Goal: Task Accomplishment & Management: Use online tool/utility

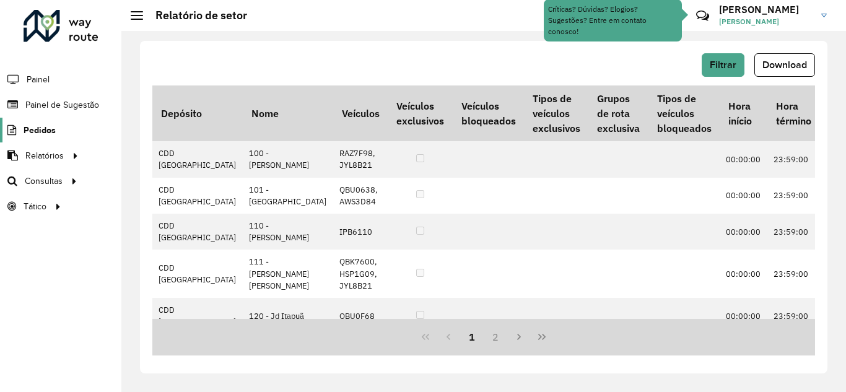
scroll to position [372, 679]
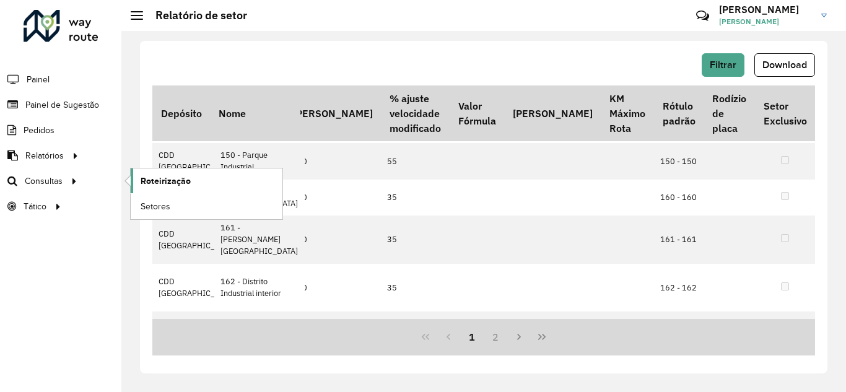
click at [181, 179] on span "Roteirização" at bounding box center [166, 181] width 50 height 13
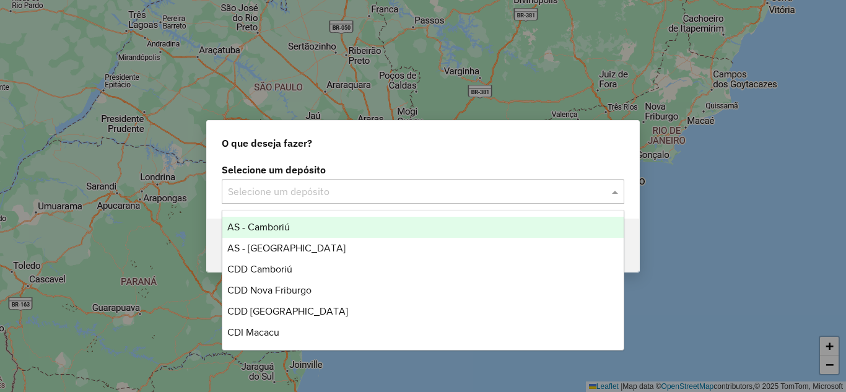
click at [385, 186] on input "text" at bounding box center [410, 192] width 365 height 15
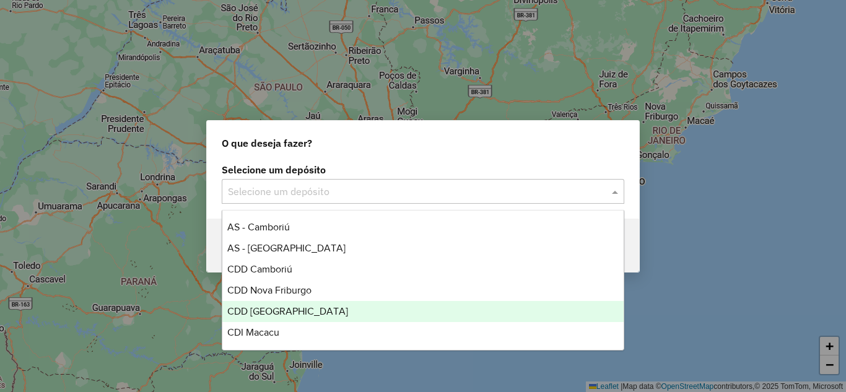
click at [268, 311] on span "CDD [GEOGRAPHIC_DATA]" at bounding box center [287, 311] width 121 height 11
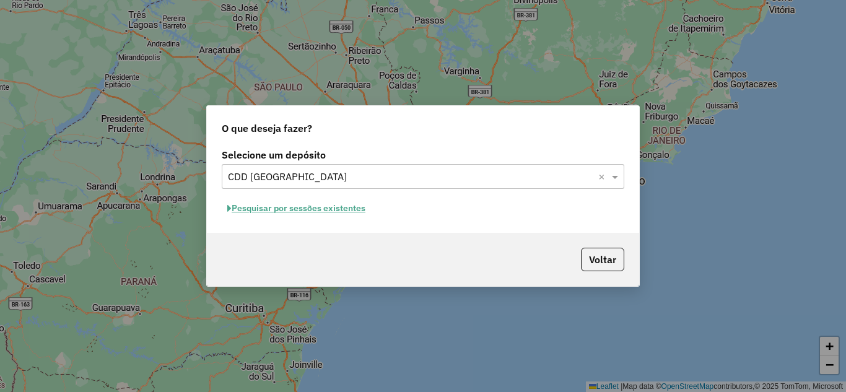
click at [293, 209] on button "Pesquisar por sessões existentes" at bounding box center [296, 208] width 149 height 19
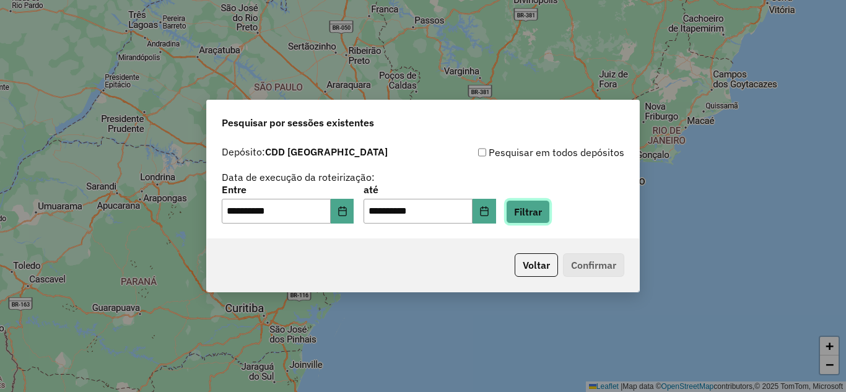
click at [542, 215] on button "Filtrar" at bounding box center [528, 212] width 44 height 24
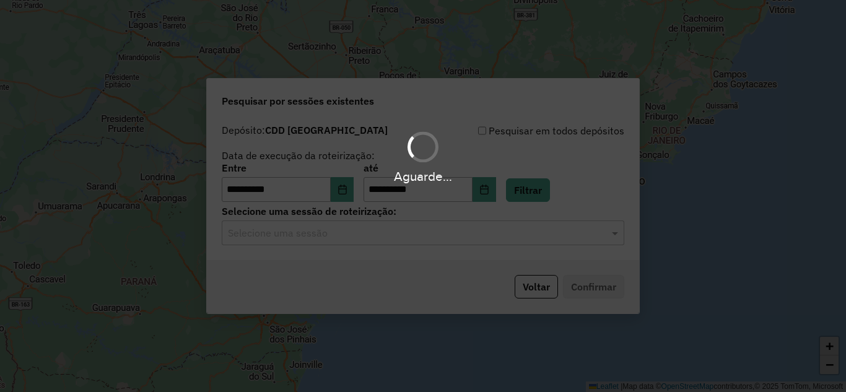
click at [372, 237] on hb-app "**********" at bounding box center [423, 196] width 846 height 392
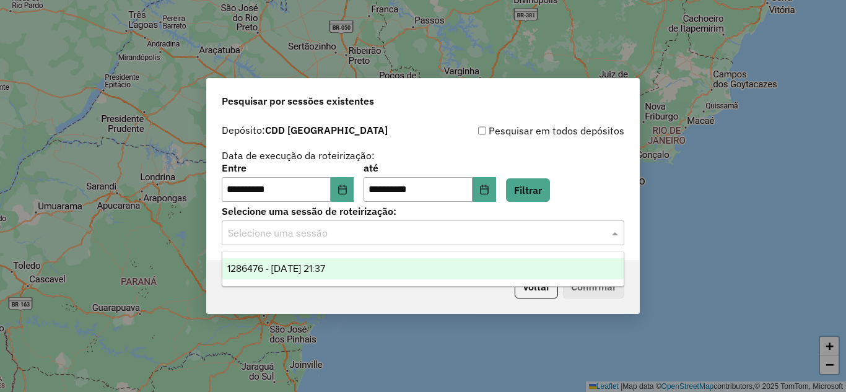
click at [363, 238] on input "text" at bounding box center [410, 233] width 365 height 15
click at [318, 269] on span "1286476 - 01/10/2025 21:37" at bounding box center [276, 268] width 98 height 11
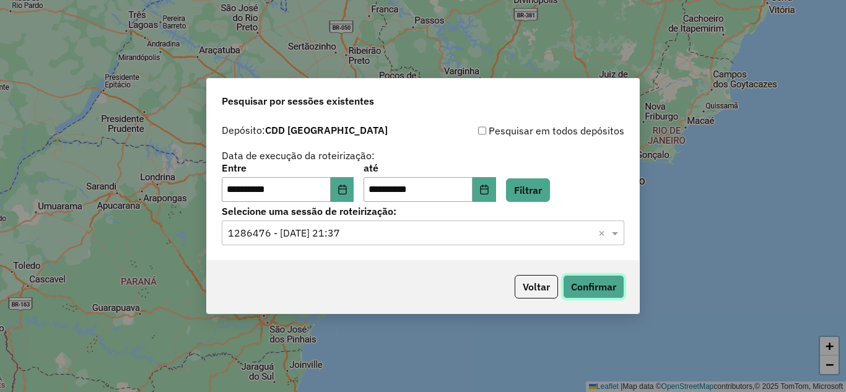
click at [593, 298] on button "Confirmar" at bounding box center [593, 287] width 61 height 24
click at [594, 289] on button "Confirmar" at bounding box center [593, 287] width 61 height 24
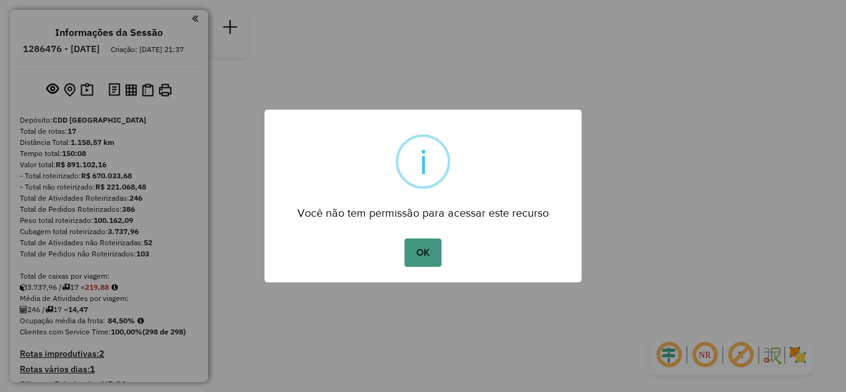
click at [415, 251] on button "OK" at bounding box center [422, 252] width 37 height 28
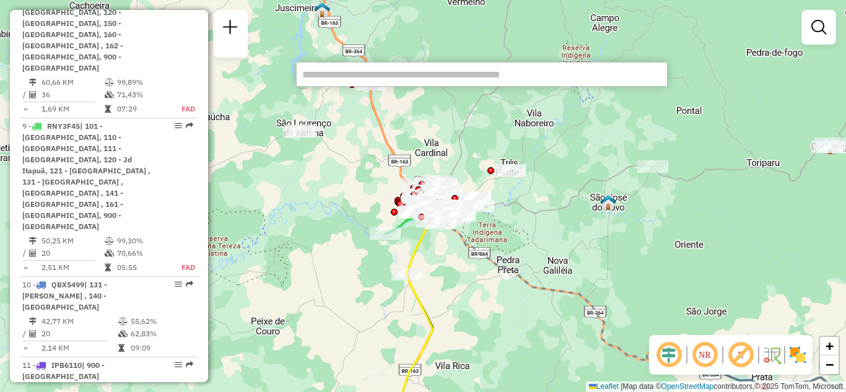
scroll to position [1312, 0]
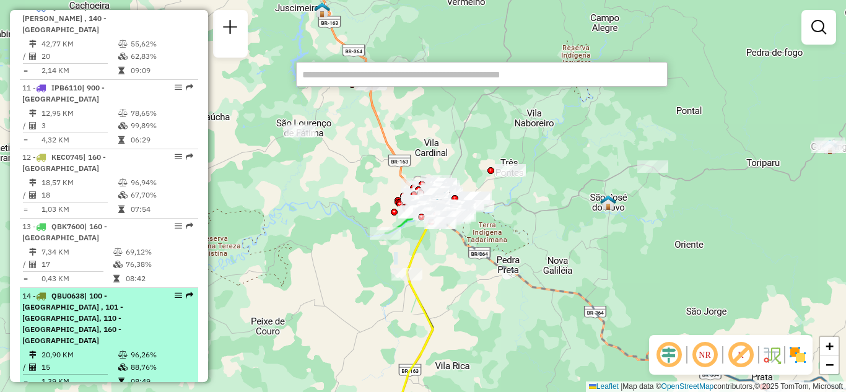
drag, startPoint x: 179, startPoint y: 194, endPoint x: 172, endPoint y: 201, distance: 9.7
click at [172, 290] on div "14 - QBU0638 | 100 - Dom Osório , 101 - Parque Nova Era, 110 - Jd Rivera, 160 -…" at bounding box center [108, 318] width 173 height 56
select select "**********"
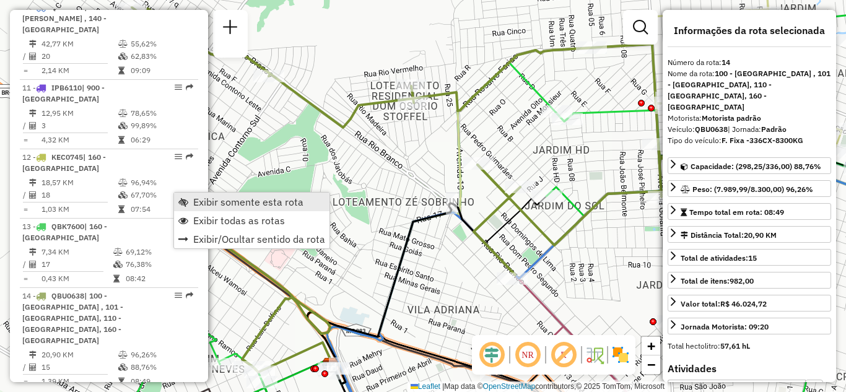
click at [201, 201] on span "Exibir somente esta rota" at bounding box center [248, 202] width 110 height 10
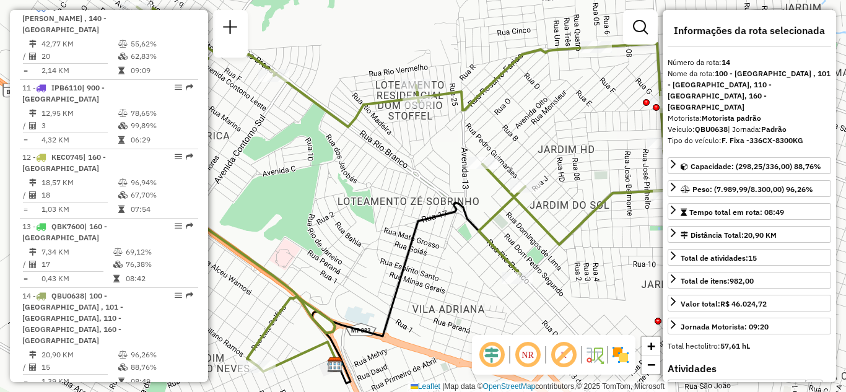
drag, startPoint x: 331, startPoint y: 201, endPoint x: 370, endPoint y: 199, distance: 39.7
click at [370, 199] on div "Janela de atendimento Grade de atendimento Capacidade Transportadoras Veículos …" at bounding box center [423, 196] width 846 height 392
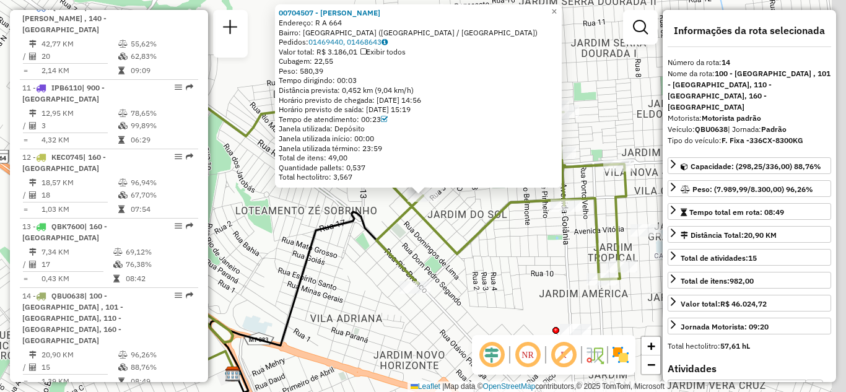
scroll to position [1490, 0]
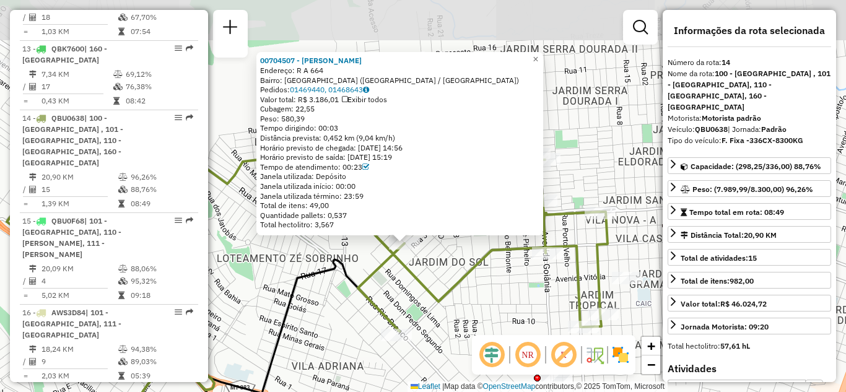
drag, startPoint x: 421, startPoint y: 229, endPoint x: 400, endPoint y: 280, distance: 55.0
click at [400, 280] on div "00704507 - ERNI PEDRO RECH Endereço: R A 664 Bairro: JARDIM LIBERDADE (RONDONOP…" at bounding box center [423, 196] width 846 height 392
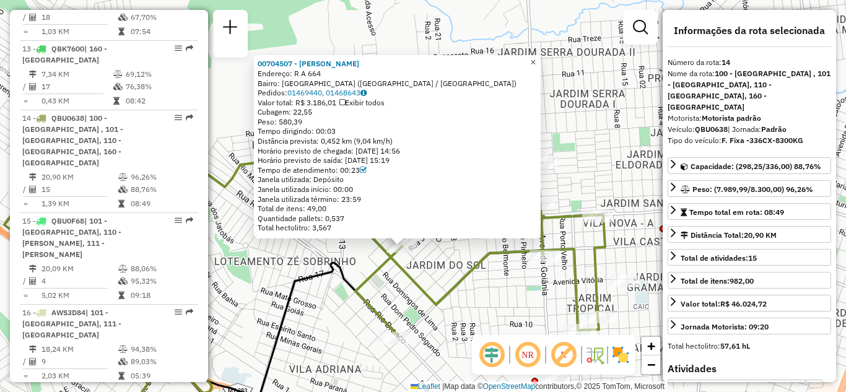
click at [536, 58] on span "×" at bounding box center [533, 62] width 6 height 11
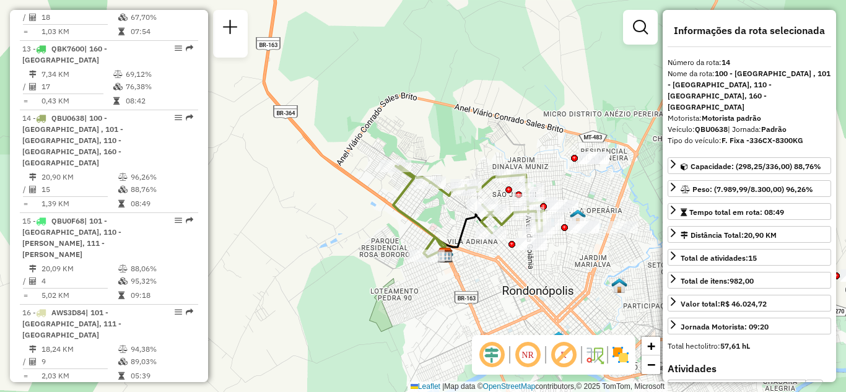
click at [516, 354] on em at bounding box center [528, 355] width 30 height 30
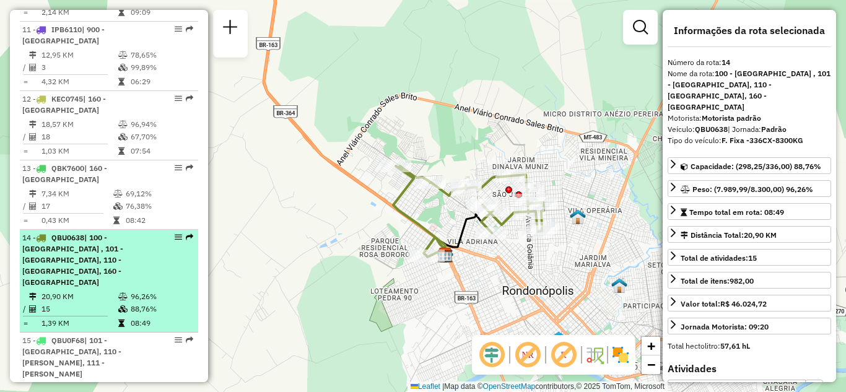
scroll to position [1366, 0]
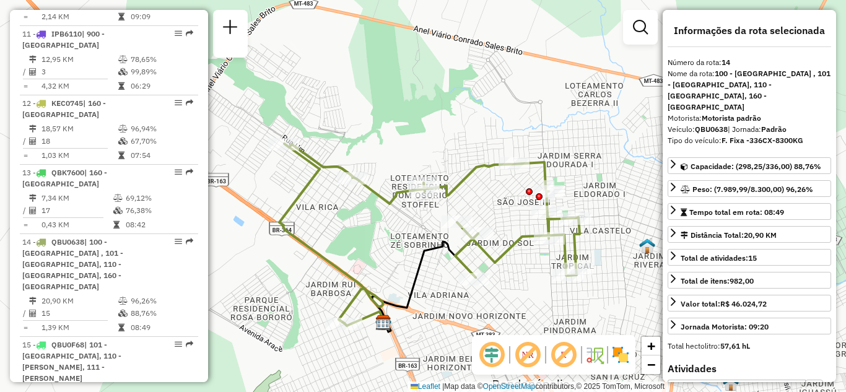
drag, startPoint x: 581, startPoint y: 159, endPoint x: 603, endPoint y: 180, distance: 30.6
click at [603, 180] on div "Janela de atendimento Grade de atendimento Capacidade Transportadoras Veículos …" at bounding box center [423, 196] width 846 height 392
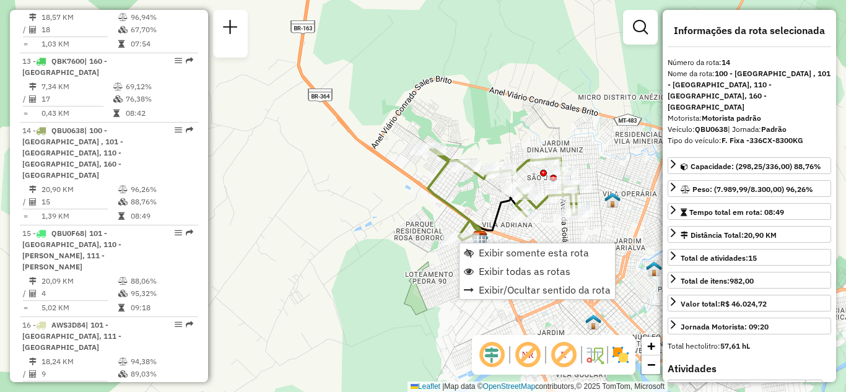
scroll to position [1490, 0]
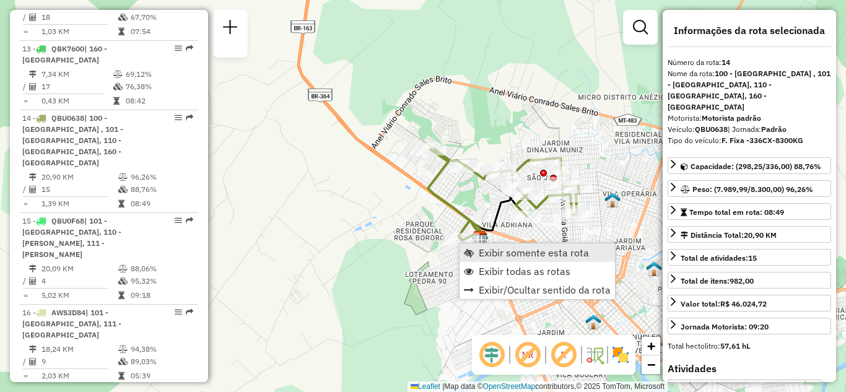
click at [500, 253] on span "Exibir somente esta rota" at bounding box center [534, 253] width 110 height 10
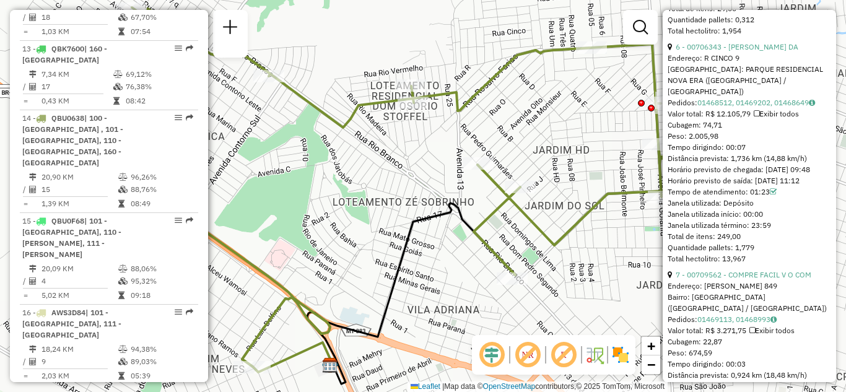
scroll to position [1486, 0]
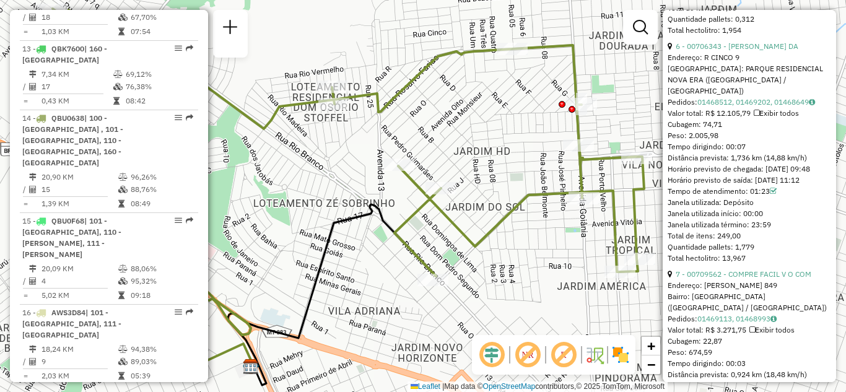
drag, startPoint x: 529, startPoint y: 139, endPoint x: 450, endPoint y: 140, distance: 79.3
click at [450, 140] on div "Janela de atendimento Grade de atendimento Capacidade Transportadoras Veículos …" at bounding box center [423, 196] width 846 height 392
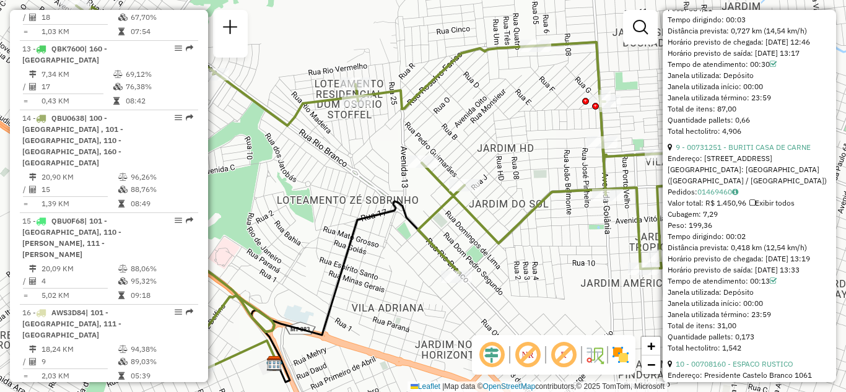
scroll to position [2105, 0]
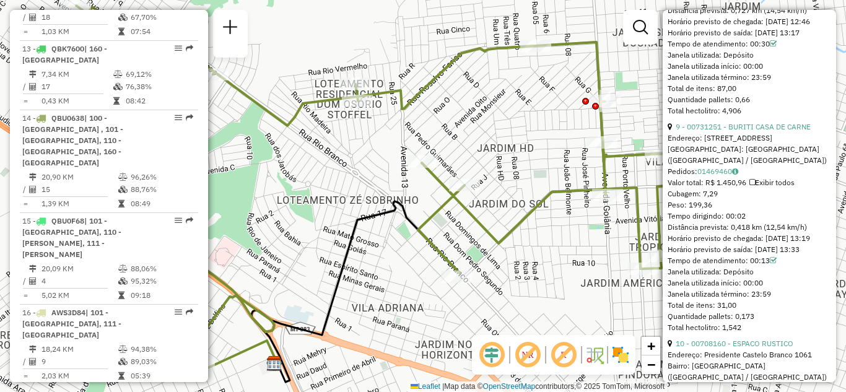
drag, startPoint x: 752, startPoint y: 65, endPoint x: 720, endPoint y: 64, distance: 31.6
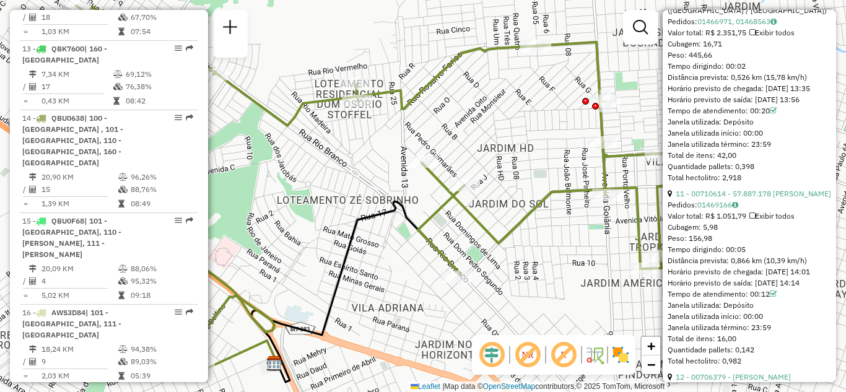
scroll to position [2477, 0]
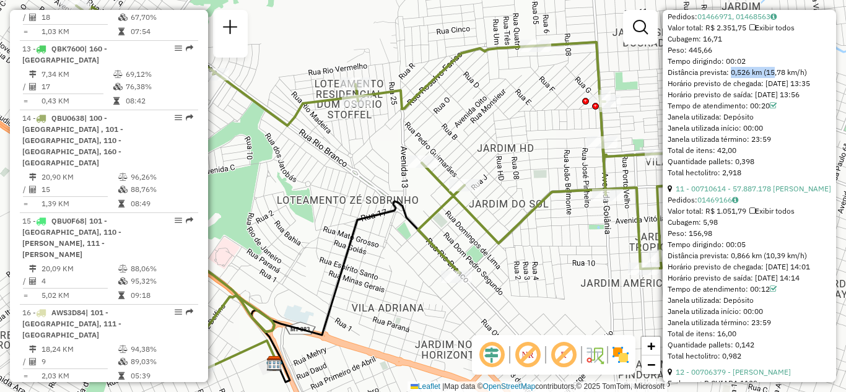
drag, startPoint x: 729, startPoint y: 147, endPoint x: 770, endPoint y: 147, distance: 40.3
click at [770, 78] on div "Distância prevista: 0,526 km (15,78 km/h)" at bounding box center [748, 72] width 163 height 11
click at [738, 67] on div "Tempo dirigindo: 00:02" at bounding box center [748, 61] width 163 height 11
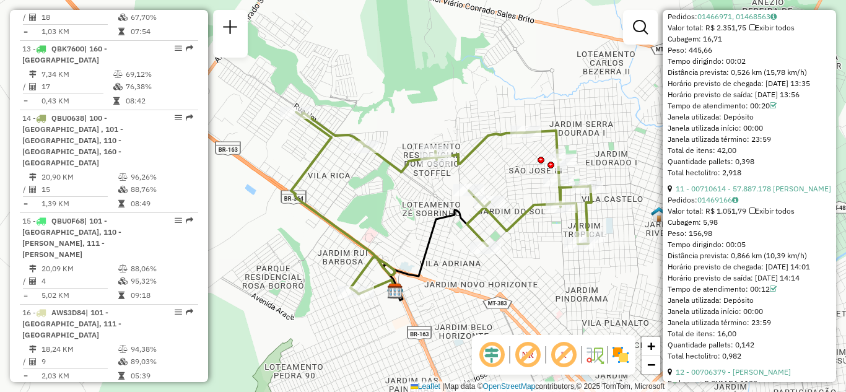
drag, startPoint x: 541, startPoint y: 248, endPoint x: 512, endPoint y: 269, distance: 35.1
click at [512, 269] on div "Janela de atendimento Grade de atendimento Capacidade Transportadoras Veículos …" at bounding box center [423, 196] width 846 height 392
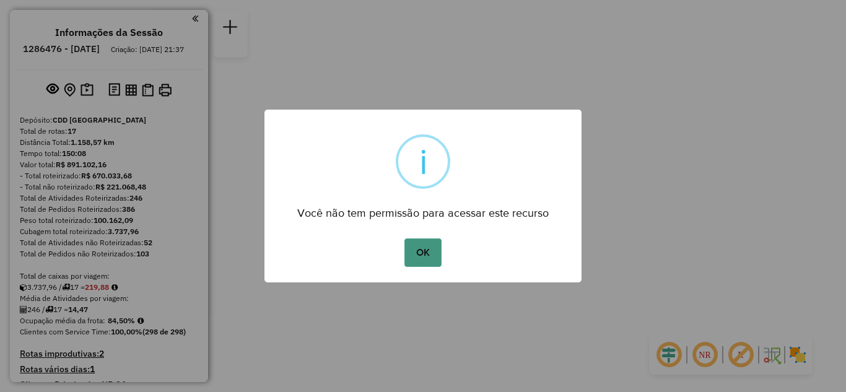
click at [418, 247] on button "OK" at bounding box center [422, 252] width 37 height 28
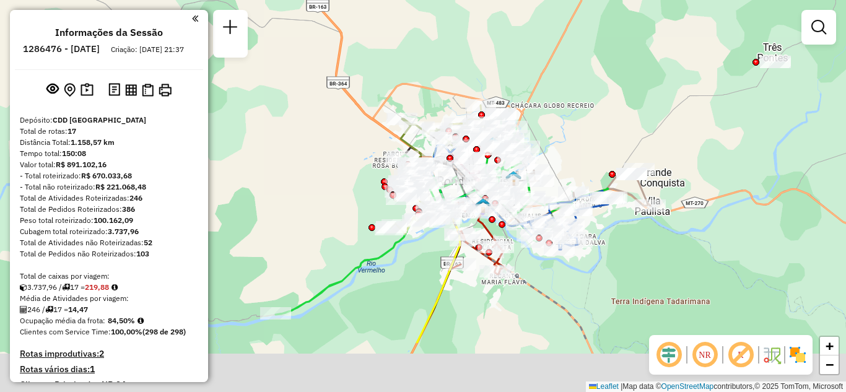
drag, startPoint x: 499, startPoint y: 168, endPoint x: 429, endPoint y: 103, distance: 95.9
click at [429, 103] on div "Janela de atendimento Grade de atendimento Capacidade Transportadoras Veículos …" at bounding box center [423, 196] width 846 height 392
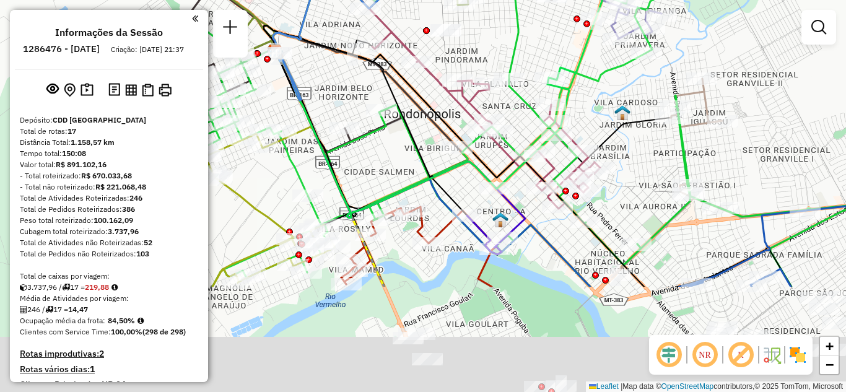
drag, startPoint x: 463, startPoint y: 106, endPoint x: 396, endPoint y: -19, distance: 142.4
click at [396, 0] on html "Aguarde... Pop-up bloqueado! Seu navegador bloqueou automáticamente a abertura …" at bounding box center [423, 196] width 846 height 392
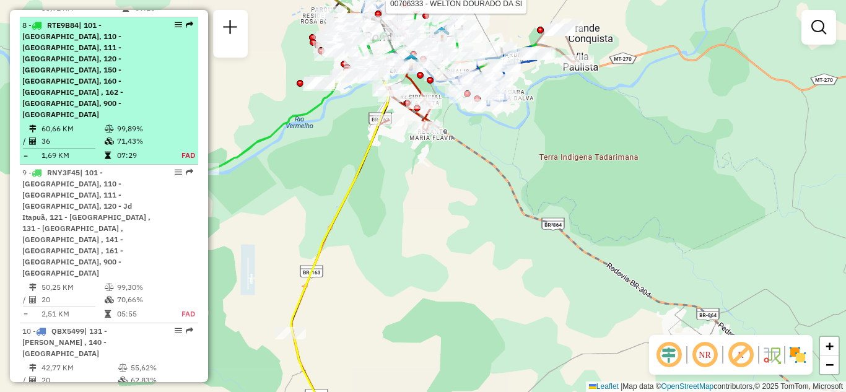
scroll to position [991, 0]
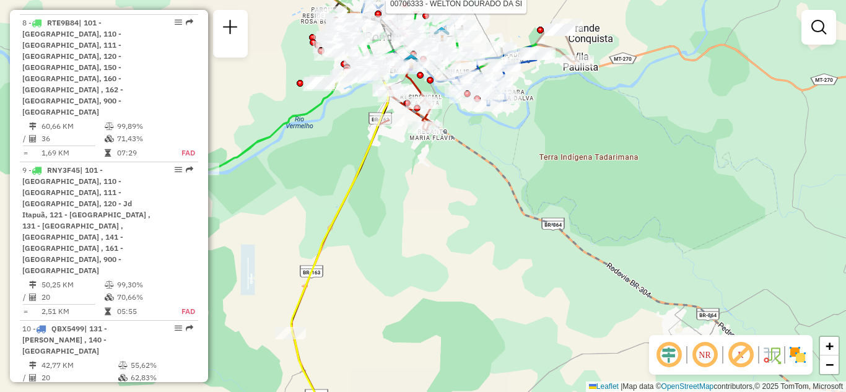
click at [261, 12] on div "Rota 9 - Placa RNY3F45 00706333 - WELTON DOURADO DA SI Janela de atendimento Gr…" at bounding box center [423, 196] width 846 height 392
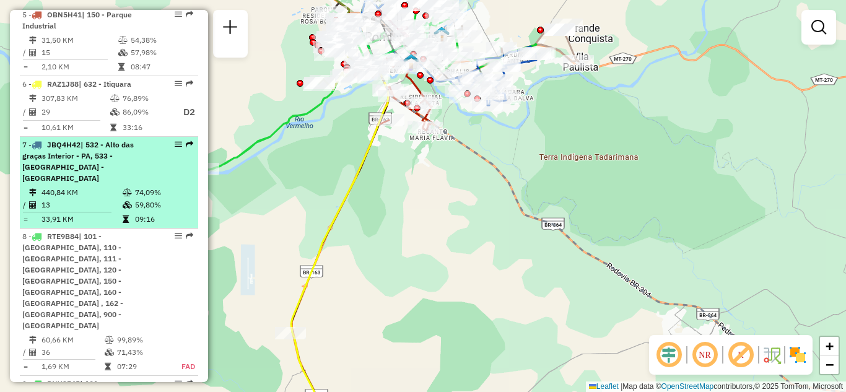
scroll to position [805, 0]
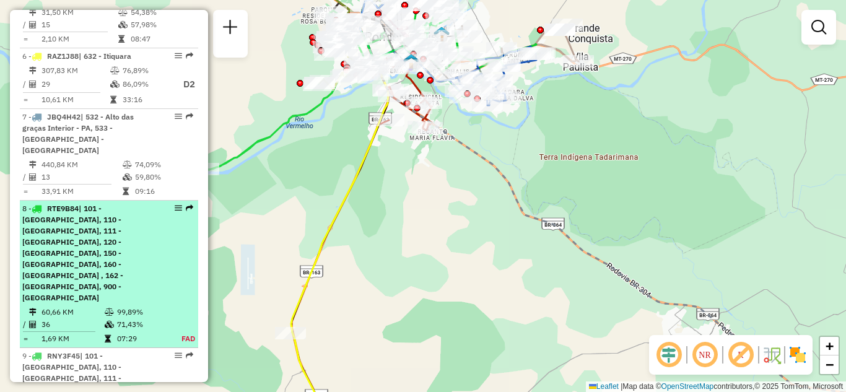
drag, startPoint x: 178, startPoint y: 173, endPoint x: 170, endPoint y: 181, distance: 12.3
select select "**********"
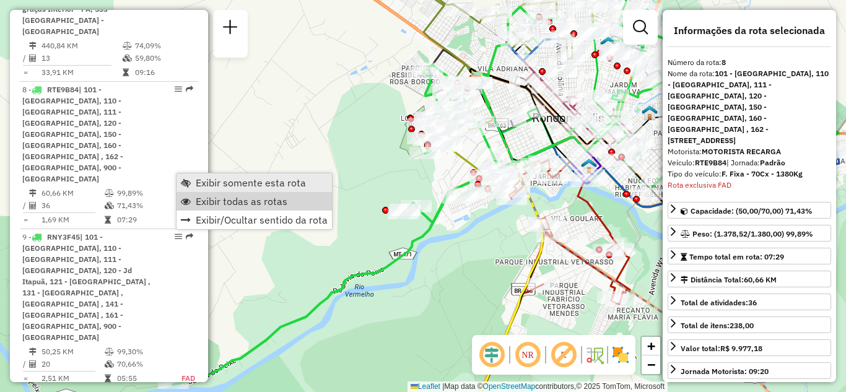
scroll to position [962, 0]
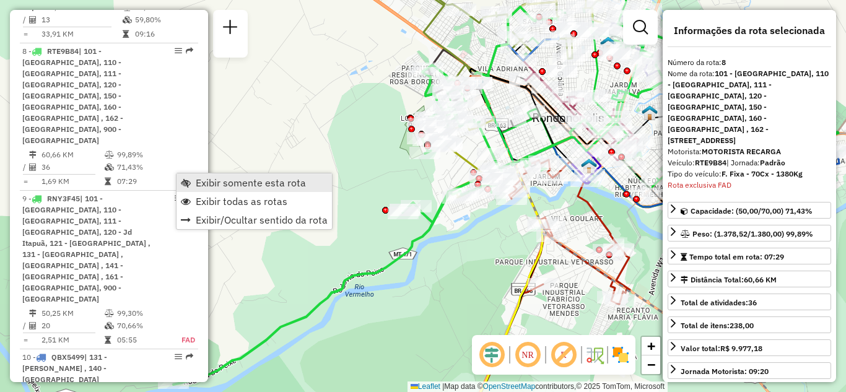
click at [231, 189] on link "Exibir somente esta rota" at bounding box center [253, 182] width 155 height 19
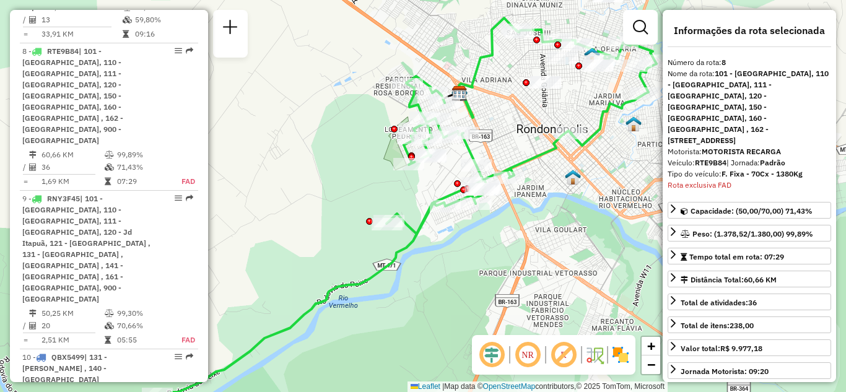
drag, startPoint x: 519, startPoint y: 116, endPoint x: 502, endPoint y: 129, distance: 21.7
click at [502, 129] on div "Janela de atendimento Grade de atendimento Capacidade Transportadoras Veículos …" at bounding box center [423, 196] width 846 height 392
click at [620, 353] on img at bounding box center [621, 355] width 20 height 20
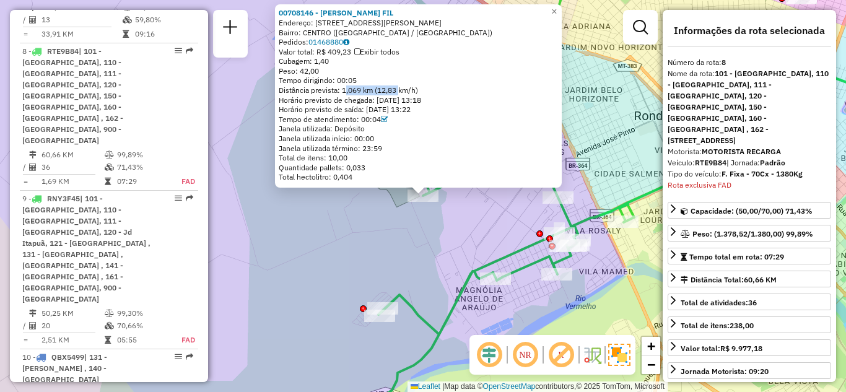
drag, startPoint x: 345, startPoint y: 92, endPoint x: 401, endPoint y: 91, distance: 55.1
click at [401, 91] on div "Distância prevista: 1,069 km (12,83 km/h)" at bounding box center [418, 90] width 279 height 10
click at [423, 90] on div "Distância prevista: 1,069 km (12,83 km/h)" at bounding box center [418, 90] width 279 height 10
drag, startPoint x: 416, startPoint y: 87, endPoint x: 361, endPoint y: 87, distance: 55.1
click at [361, 87] on div "Distância prevista: 1,069 km (12,83 km/h)" at bounding box center [418, 90] width 279 height 10
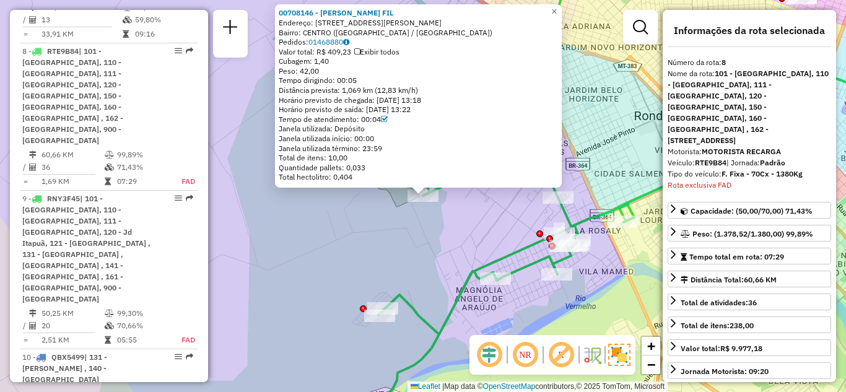
click at [534, 232] on div "Rota 8 - Placa RTE9B84 00702597 - [PERSON_NAME] DA BAR 00708146 - [PERSON_NAME]…" at bounding box center [423, 196] width 846 height 392
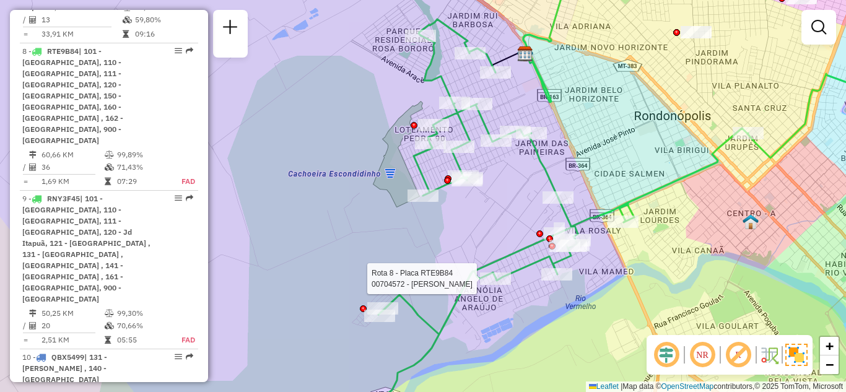
select select "**********"
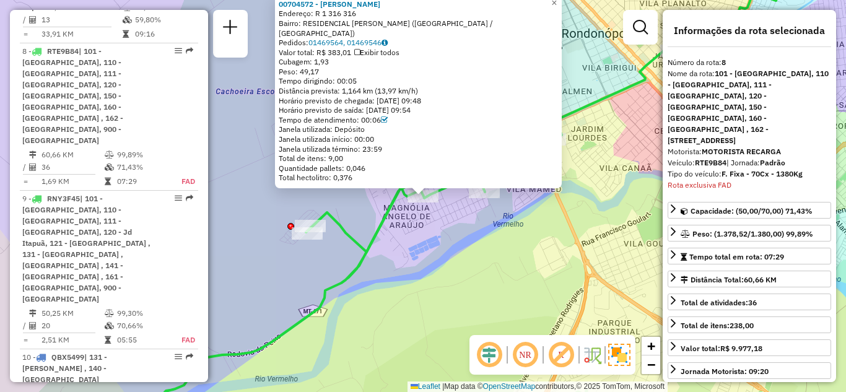
drag, startPoint x: 426, startPoint y: 90, endPoint x: 349, endPoint y: 89, distance: 77.4
click at [349, 89] on div "Distância prevista: 1,164 km (13,97 km/h)" at bounding box center [418, 91] width 279 height 10
click at [557, 4] on span "×" at bounding box center [554, 3] width 6 height 11
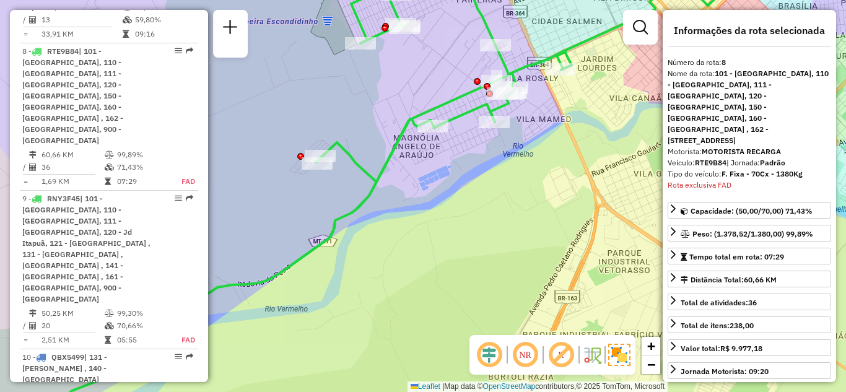
drag, startPoint x: 477, startPoint y: 167, endPoint x: 463, endPoint y: 206, distance: 40.9
click at [463, 206] on div "Janela de atendimento Grade de atendimento Capacidade Transportadoras Veículos …" at bounding box center [423, 196] width 846 height 392
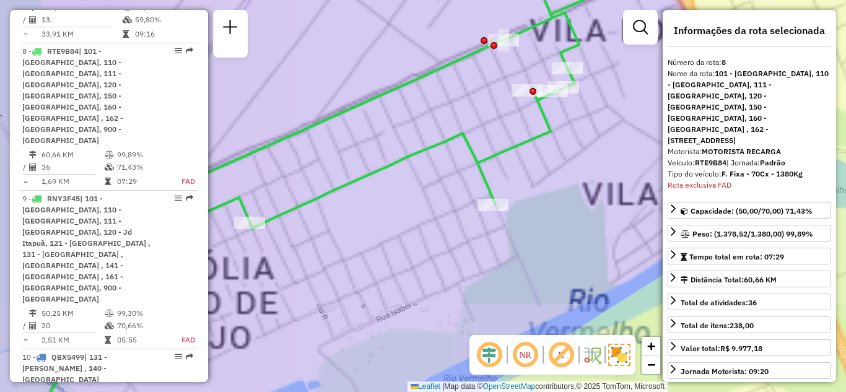
drag, startPoint x: 487, startPoint y: 143, endPoint x: 451, endPoint y: 197, distance: 65.1
click at [450, 206] on div "Janela de atendimento Grade de atendimento Capacidade Transportadoras Veículos …" at bounding box center [423, 196] width 846 height 392
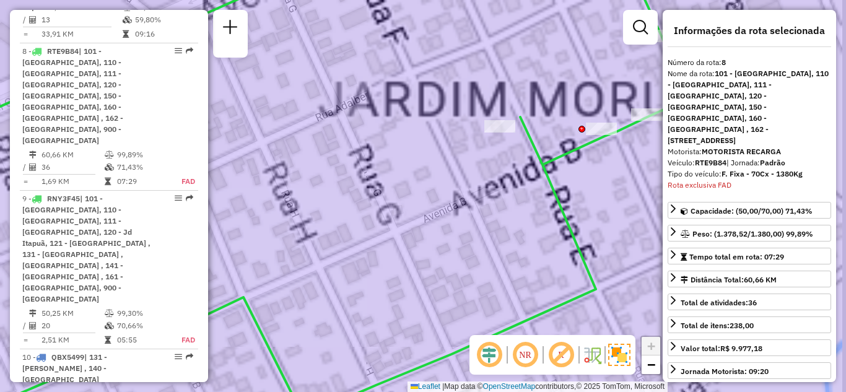
drag, startPoint x: 458, startPoint y: 196, endPoint x: 434, endPoint y: 203, distance: 24.7
click at [434, 205] on div "Janela de atendimento Grade de atendimento Capacidade Transportadoras Veículos …" at bounding box center [423, 196] width 846 height 392
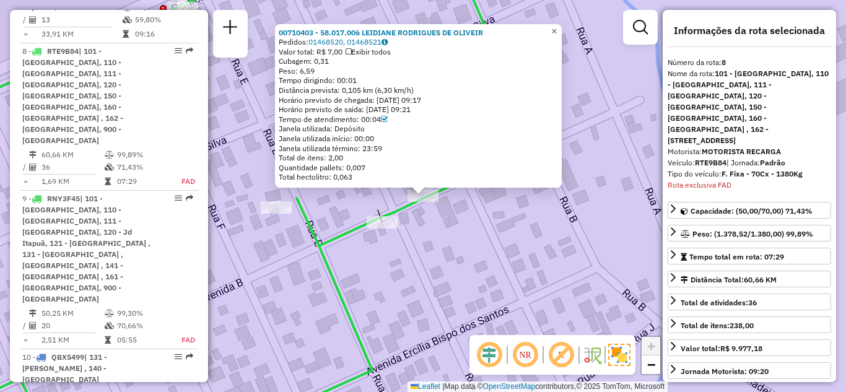
click at [557, 26] on span "×" at bounding box center [554, 31] width 6 height 11
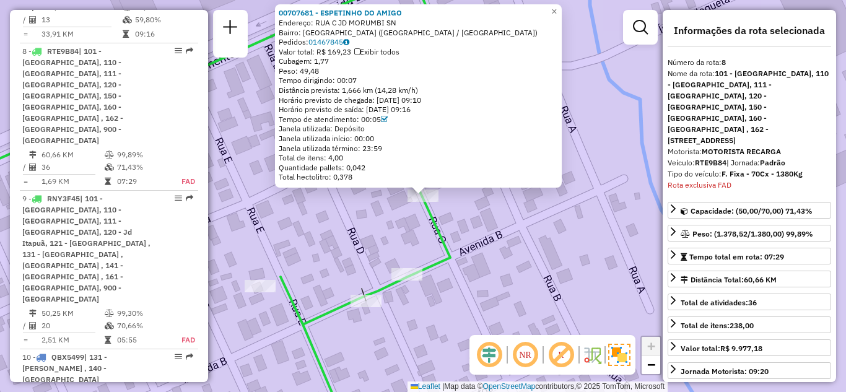
click at [542, 183] on div "00707681 - ESPETINHO DO AMIGO Endereço: RUA C [PERSON_NAME] SN Bairro: [GEOGRAP…" at bounding box center [418, 95] width 287 height 183
click at [411, 241] on div "00707681 - ESPETINHO DO AMIGO Endereço: RUA C [PERSON_NAME] SN Bairro: [GEOGRAP…" at bounding box center [423, 196] width 846 height 392
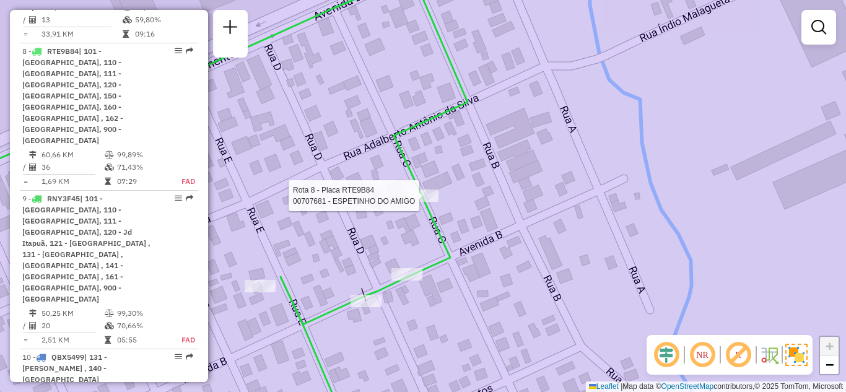
select select "**********"
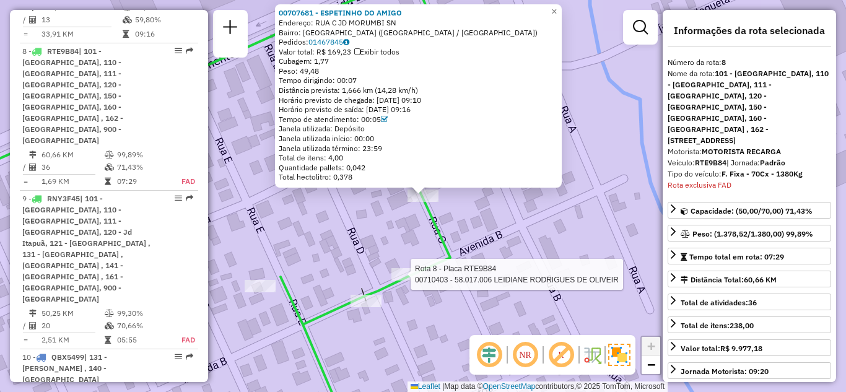
click at [411, 280] on div at bounding box center [406, 274] width 31 height 12
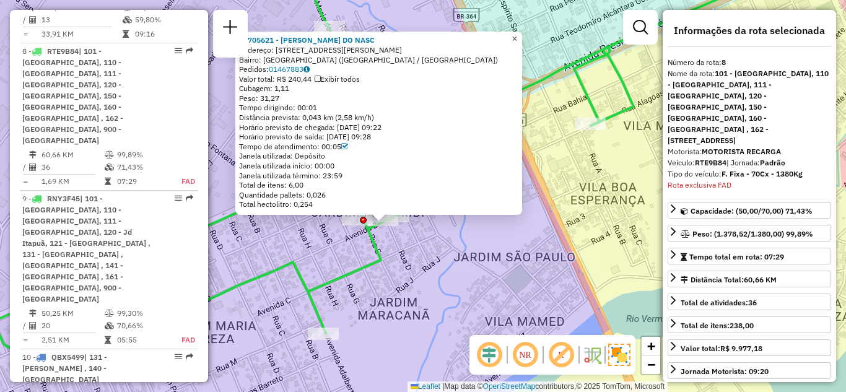
click at [517, 33] on span "×" at bounding box center [514, 38] width 6 height 11
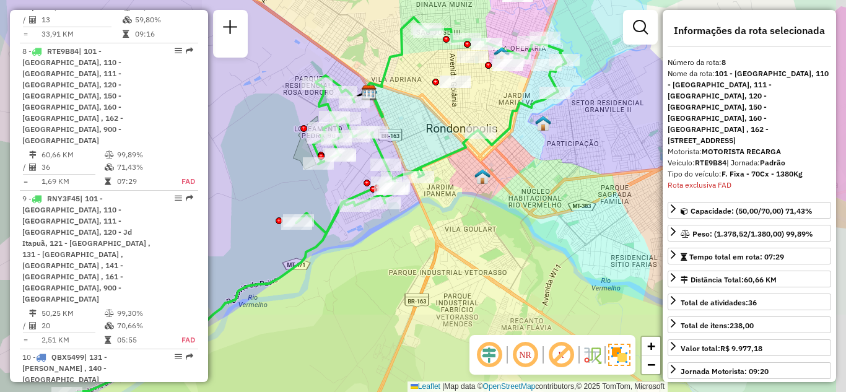
drag, startPoint x: 379, startPoint y: 245, endPoint x: 443, endPoint y: 256, distance: 64.9
click at [443, 256] on div "Janela de atendimento Grade de atendimento Capacidade Transportadoras Veículos …" at bounding box center [423, 196] width 846 height 392
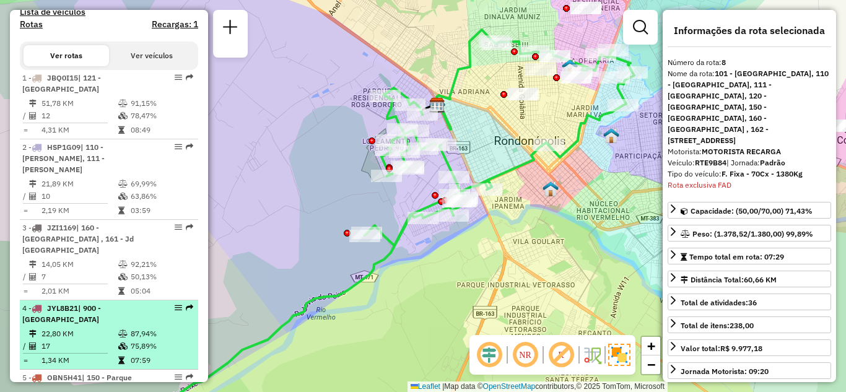
scroll to position [405, 0]
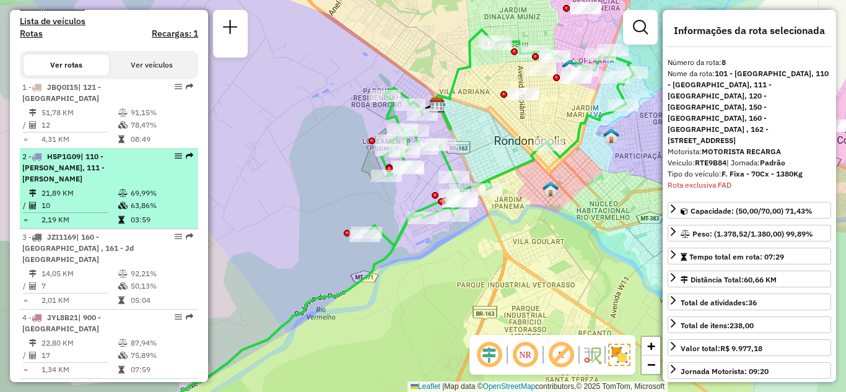
click at [175, 152] on em at bounding box center [178, 155] width 7 height 7
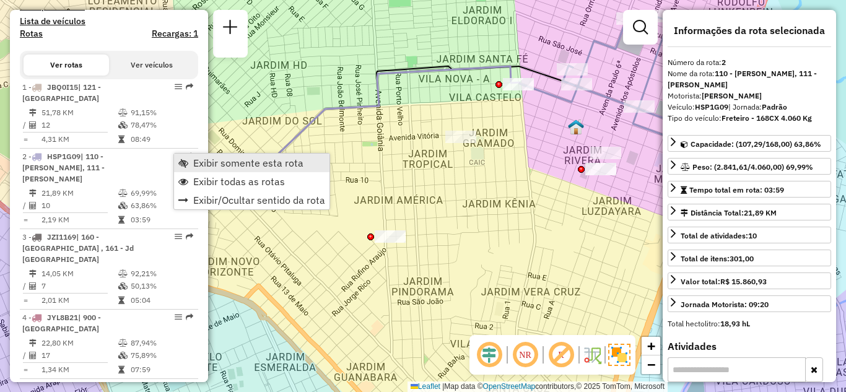
click at [201, 164] on span "Exibir somente esta rota" at bounding box center [248, 163] width 110 height 10
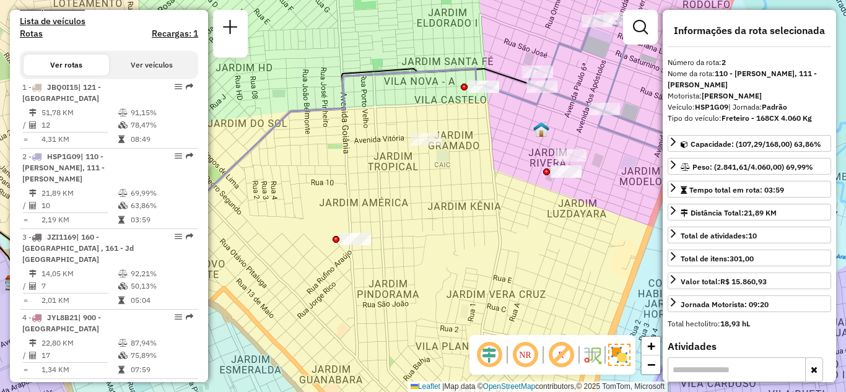
drag, startPoint x: 398, startPoint y: 165, endPoint x: 384, endPoint y: 165, distance: 14.2
click at [385, 165] on div "Janela de atendimento Grade de atendimento Capacidade Transportadoras Veículos …" at bounding box center [423, 196] width 846 height 392
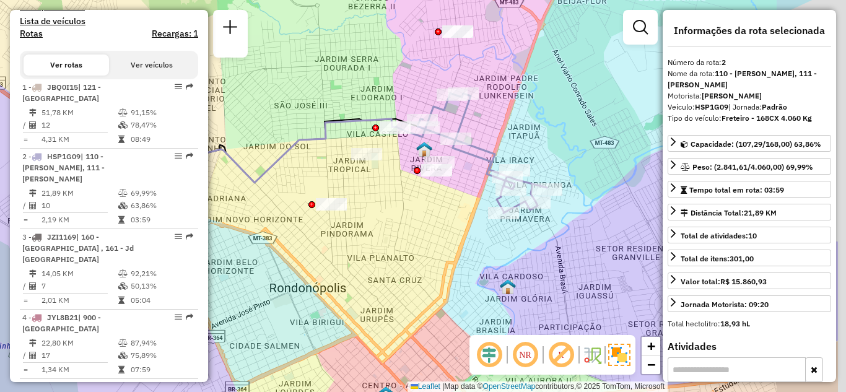
drag, startPoint x: 510, startPoint y: 196, endPoint x: 410, endPoint y: 204, distance: 100.0
click at [410, 204] on div "Janela de atendimento Grade de atendimento Capacidade Transportadoras Veículos …" at bounding box center [423, 196] width 846 height 392
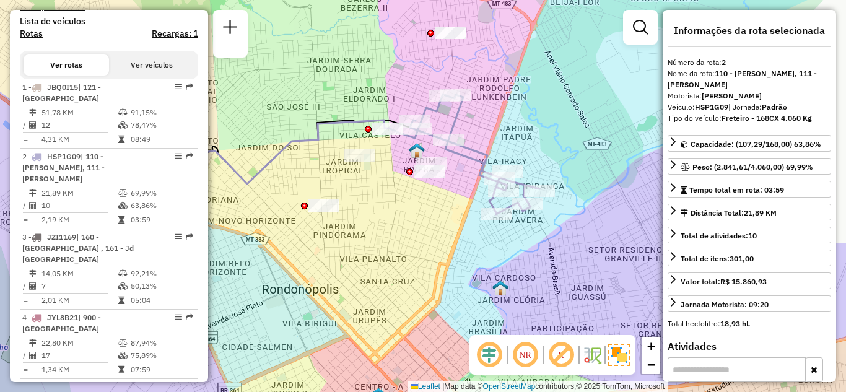
click at [526, 354] on em at bounding box center [525, 355] width 30 height 30
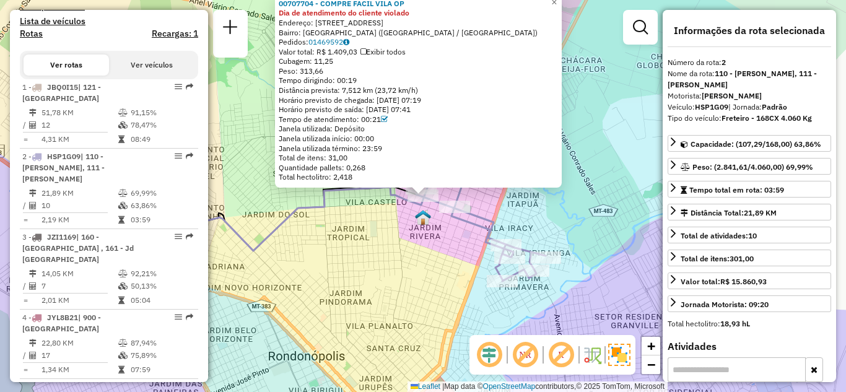
scroll to position [544, 0]
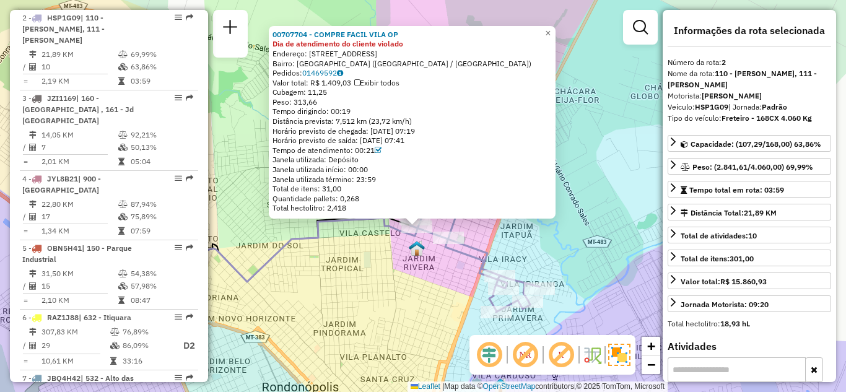
drag, startPoint x: 583, startPoint y: 82, endPoint x: 579, endPoint y: 97, distance: 15.9
click at [579, 97] on div "00707704 - COMPRE FACIL VILA OP Dia de atendimento do cliente violado Endereço:…" at bounding box center [423, 196] width 846 height 392
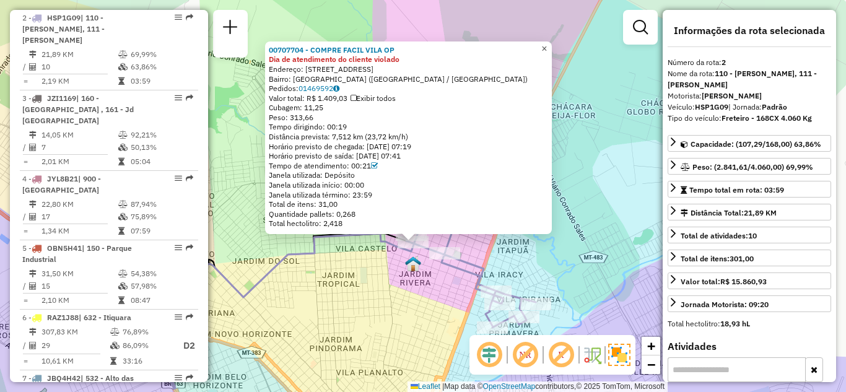
click at [547, 46] on span "×" at bounding box center [544, 48] width 6 height 11
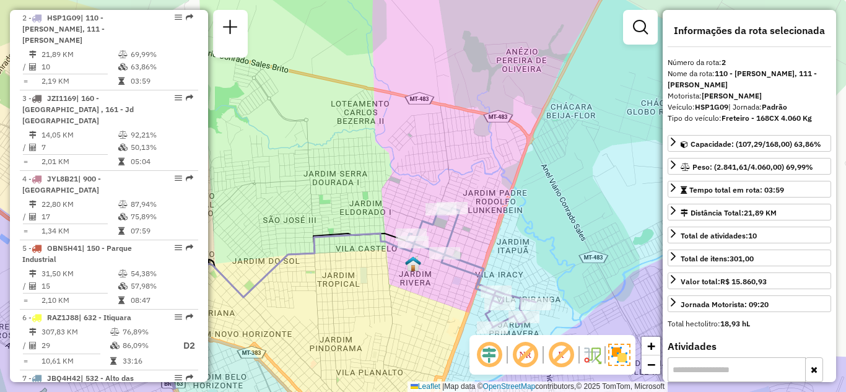
click at [439, 245] on icon at bounding box center [470, 267] width 129 height 120
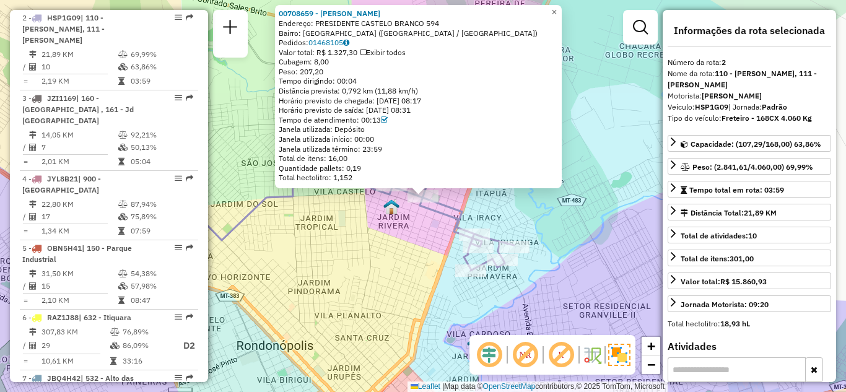
drag, startPoint x: 598, startPoint y: 48, endPoint x: 591, endPoint y: 93, distance: 46.3
click at [591, 93] on div "00708659 - [PERSON_NAME]: PRESIDENTE CASTELO BRANCO 594 Bairro: [GEOGRAPHIC_DAT…" at bounding box center [423, 196] width 846 height 392
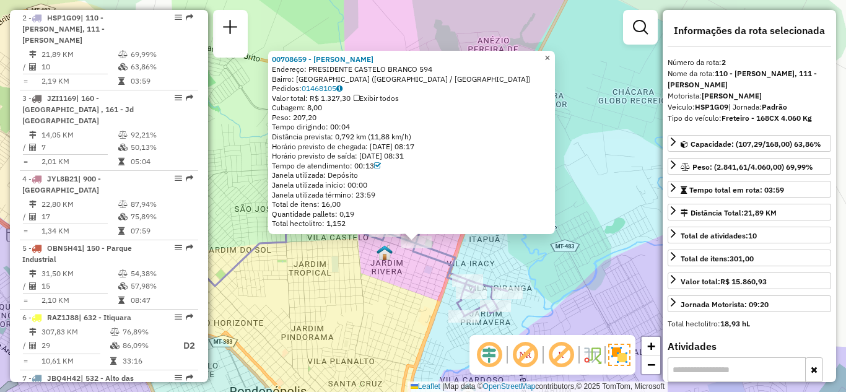
click at [550, 53] on span "×" at bounding box center [547, 58] width 6 height 11
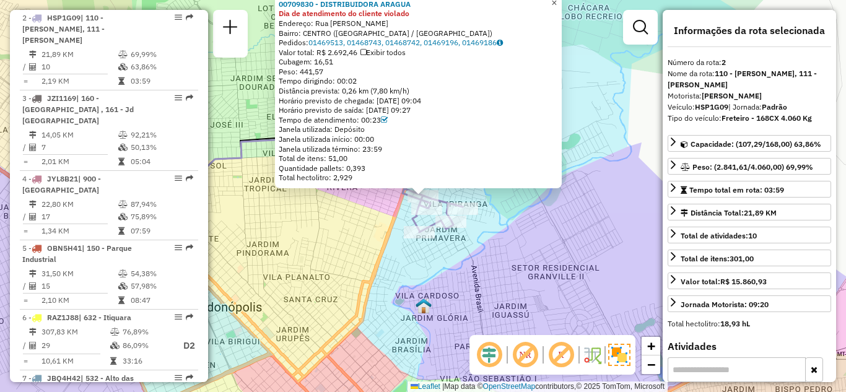
click at [557, 0] on span "×" at bounding box center [554, 3] width 6 height 11
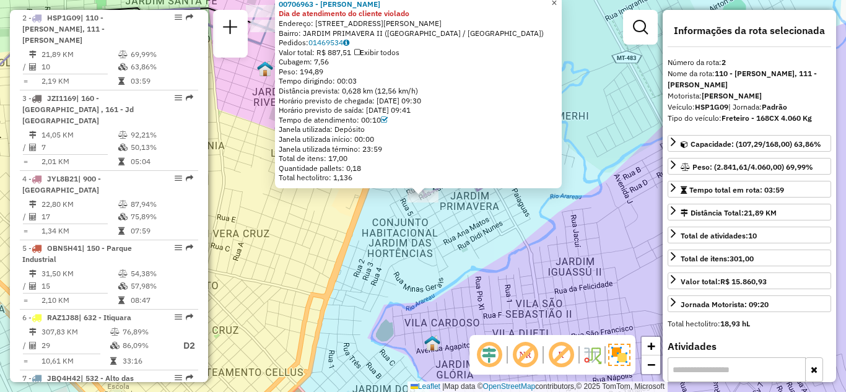
click at [557, 1] on span "×" at bounding box center [554, 3] width 6 height 11
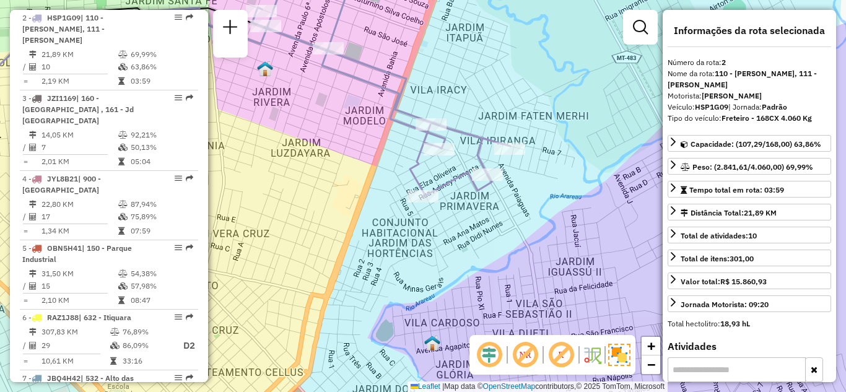
click at [430, 118] on icon at bounding box center [381, 79] width 258 height 236
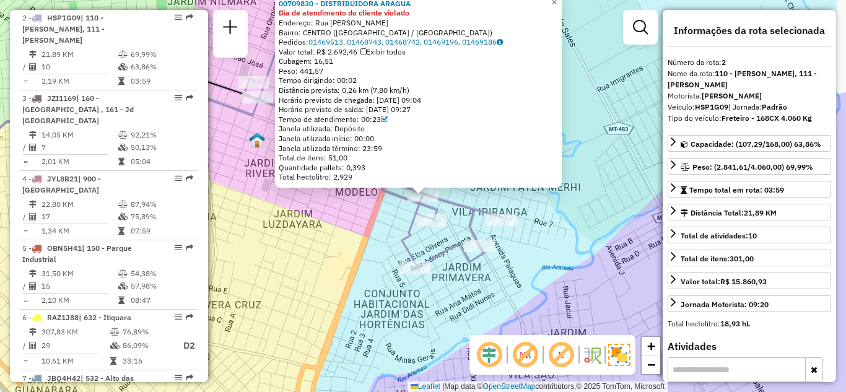
drag, startPoint x: 584, startPoint y: 103, endPoint x: 583, endPoint y: 137, distance: 33.4
click at [583, 137] on div "00709830 - DISTRIBUIDORA ARAGUA Dia de atendimento do cliente violado Endereço:…" at bounding box center [423, 196] width 846 height 392
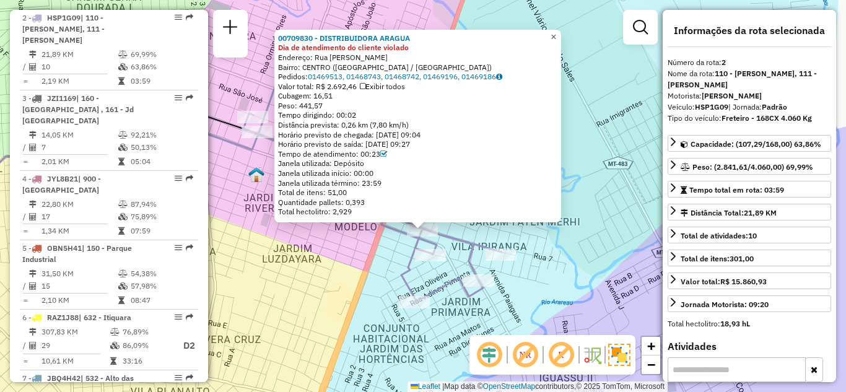
click at [556, 32] on span "×" at bounding box center [553, 37] width 6 height 11
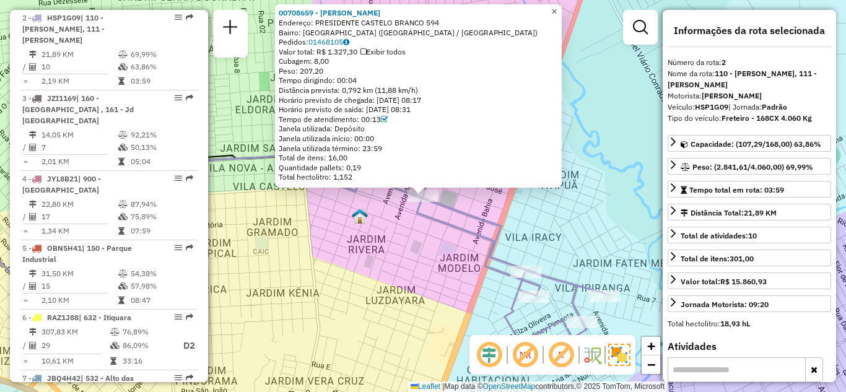
click at [557, 8] on span "×" at bounding box center [554, 11] width 6 height 11
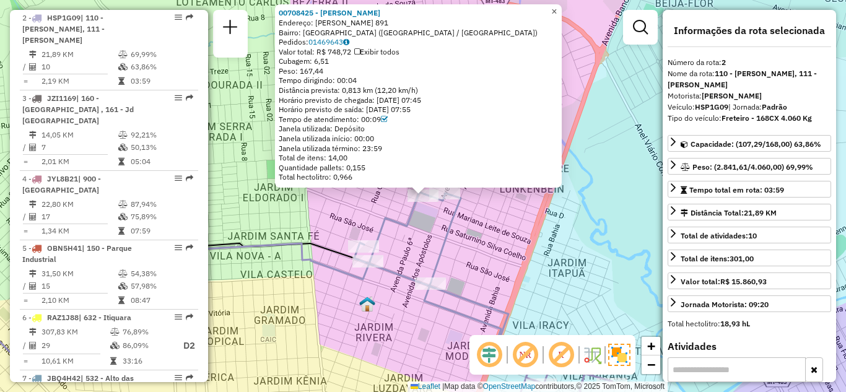
click at [557, 7] on span "×" at bounding box center [554, 11] width 6 height 11
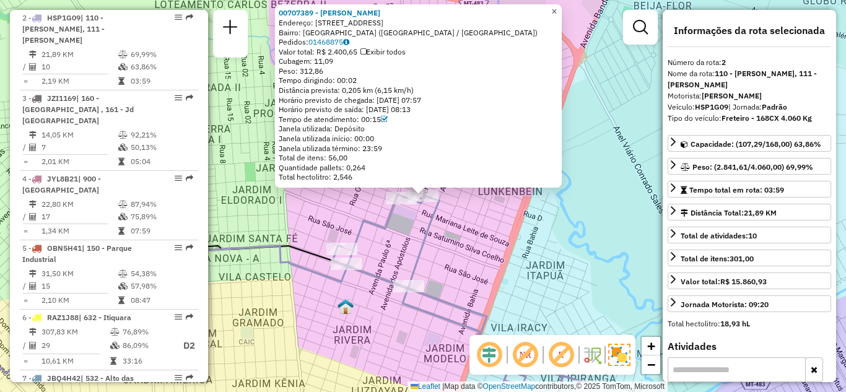
click at [562, 14] on link "×" at bounding box center [554, 11] width 15 height 15
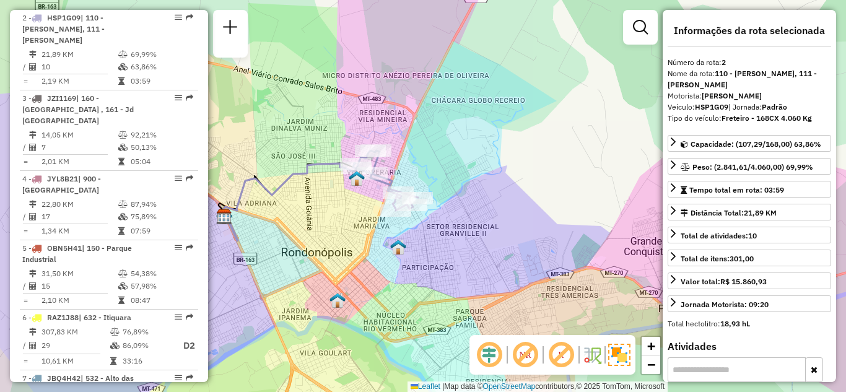
drag, startPoint x: 442, startPoint y: 166, endPoint x: 528, endPoint y: 137, distance: 90.3
click at [550, 140] on div "Janela de atendimento Grade de atendimento Capacidade Transportadoras Veículos …" at bounding box center [423, 196] width 846 height 392
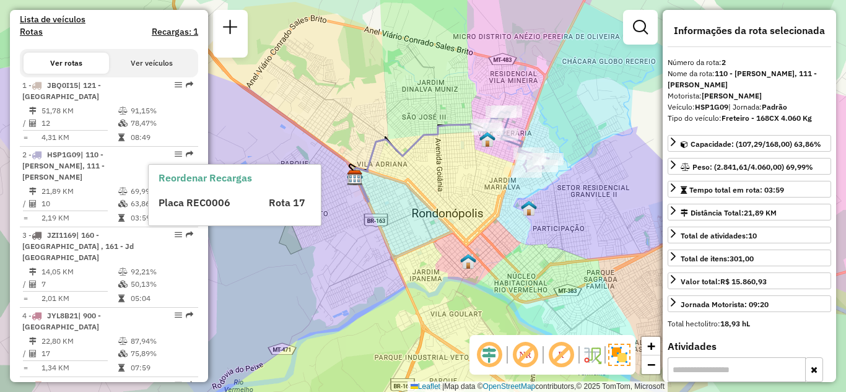
scroll to position [420, 0]
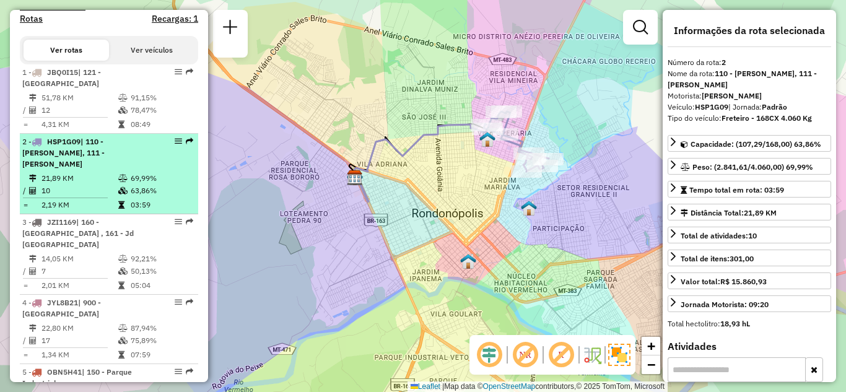
click at [175, 137] on em at bounding box center [178, 140] width 7 height 7
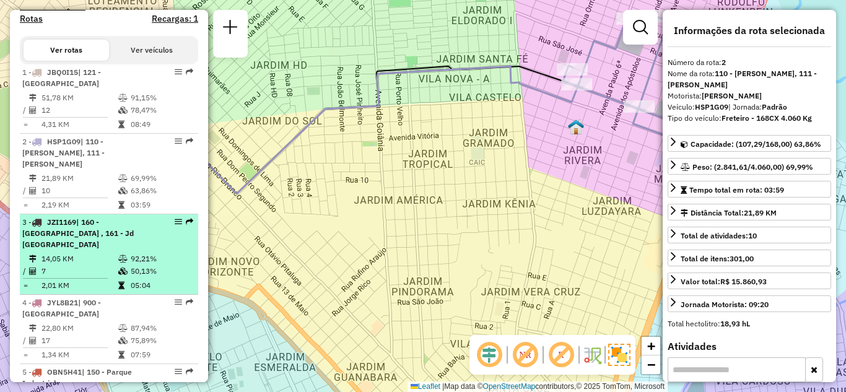
click at [175, 214] on li "3 - JZI1169 | 160 - Distrito Industrial , 161 - Jd [GEOGRAPHIC_DATA] 14,05 KM 9…" at bounding box center [109, 254] width 178 height 80
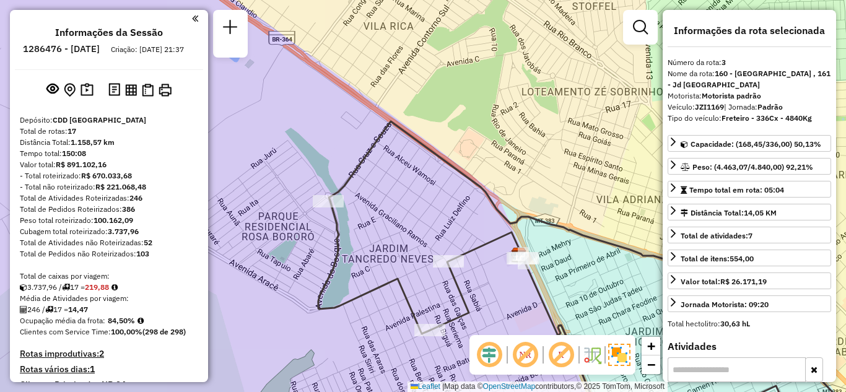
scroll to position [1035, 0]
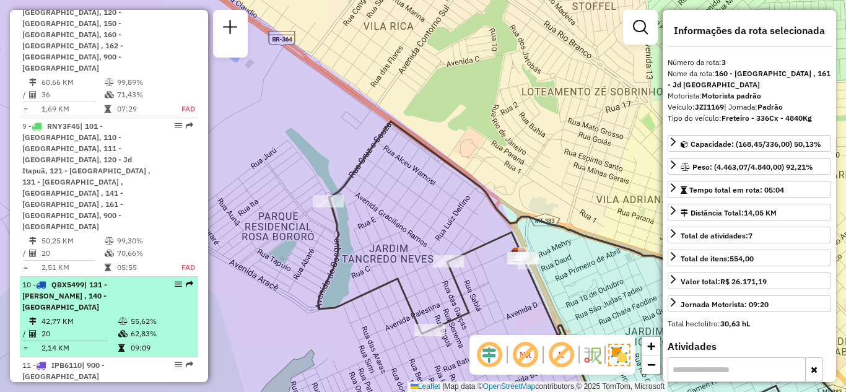
click at [170, 280] on div at bounding box center [174, 283] width 37 height 7
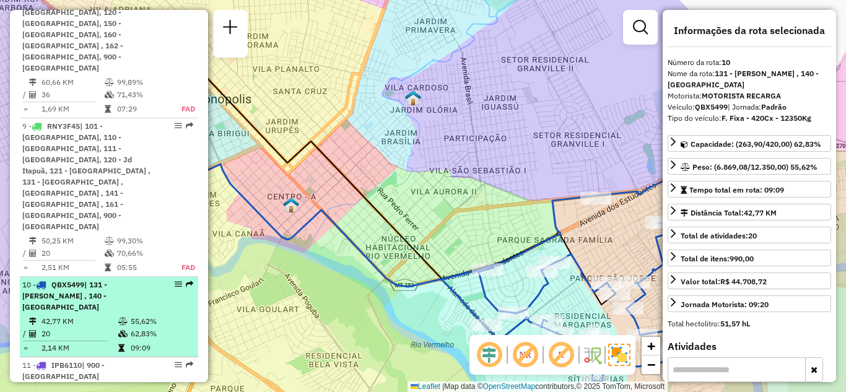
drag, startPoint x: 170, startPoint y: 194, endPoint x: 152, endPoint y: 206, distance: 21.5
click at [152, 279] on div "10 - QBX5499 | 131 - [PERSON_NAME] , 140 - [GEOGRAPHIC_DATA]" at bounding box center [108, 295] width 173 height 33
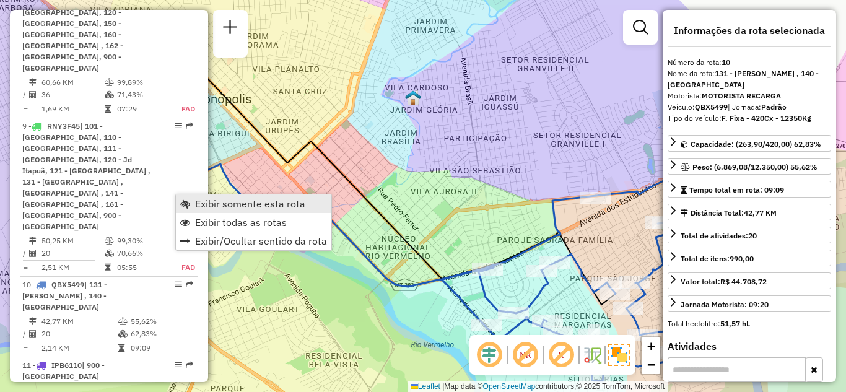
click at [222, 206] on span "Exibir somente esta rota" at bounding box center [250, 204] width 110 height 10
